Goal: Information Seeking & Learning: Compare options

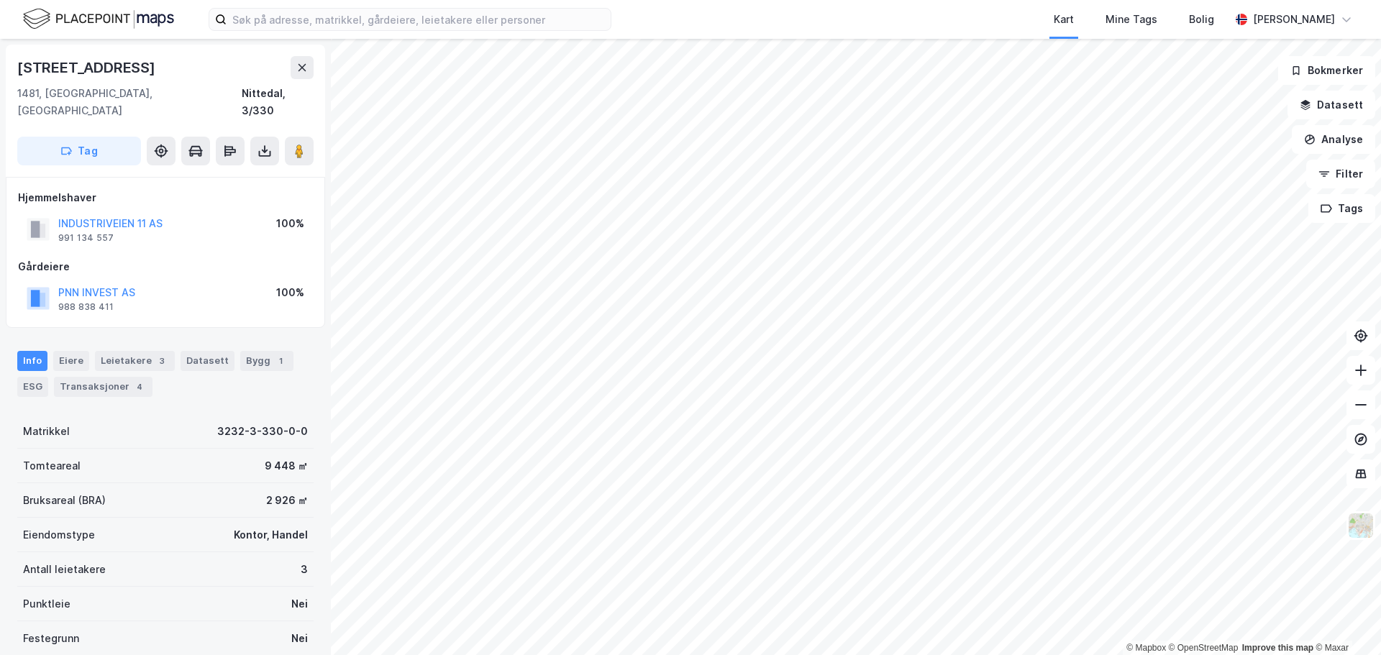
click at [231, 73] on div "[STREET_ADDRESS]" at bounding box center [165, 67] width 296 height 23
